Goal: Find contact information: Obtain details needed to contact an individual or organization

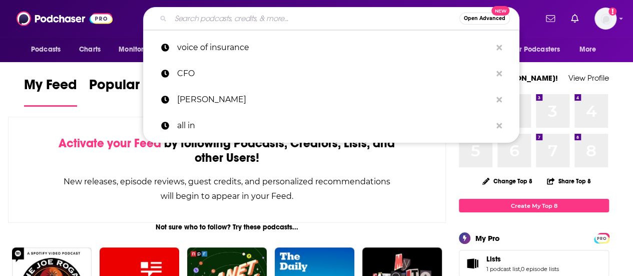
click at [234, 18] on input "Search podcasts, credits, & more..." at bounding box center [315, 19] width 289 height 16
paste input "• Agency Nation Radio"
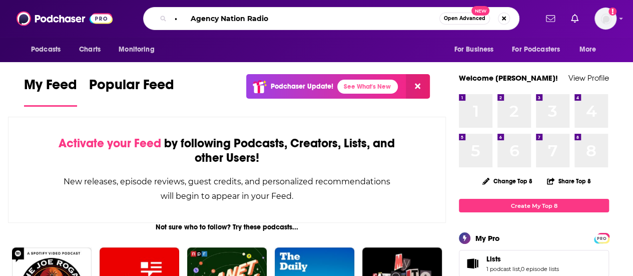
drag, startPoint x: 189, startPoint y: 20, endPoint x: 171, endPoint y: 20, distance: 18.0
click at [172, 20] on input "• Agency Nation Radio" at bounding box center [305, 19] width 269 height 16
type input "Agency Nation Radio"
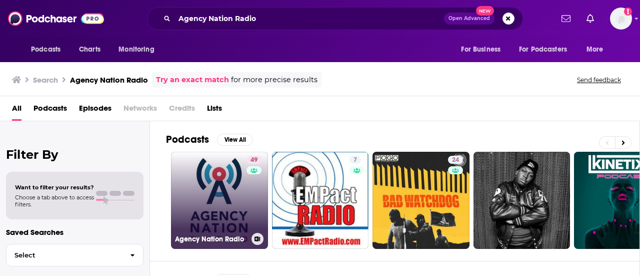
click at [200, 190] on link "49 Agency Nation Radio" at bounding box center [219, 200] width 97 height 97
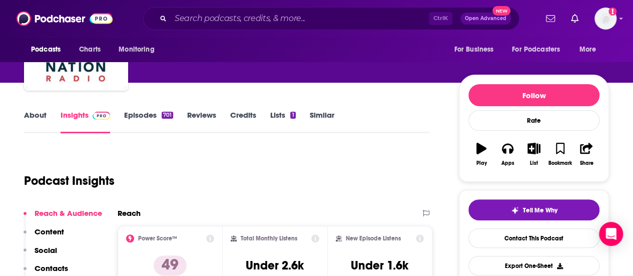
scroll to position [150, 0]
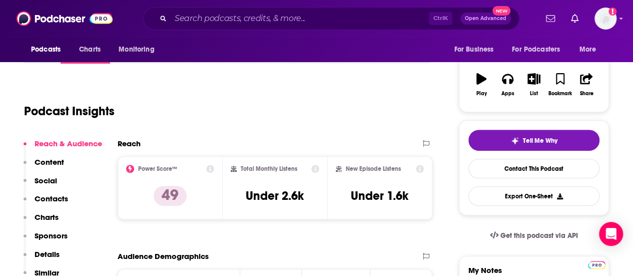
click at [40, 197] on p "Contacts" at bounding box center [52, 199] width 34 height 10
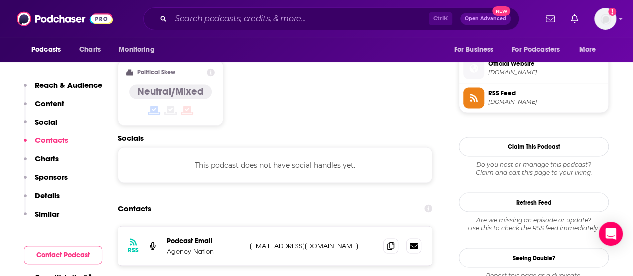
scroll to position [805, 0]
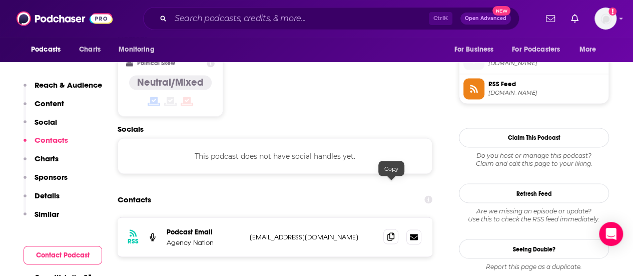
click at [391, 232] on icon at bounding box center [390, 236] width 7 height 8
